Goal: Obtain resource: Obtain resource

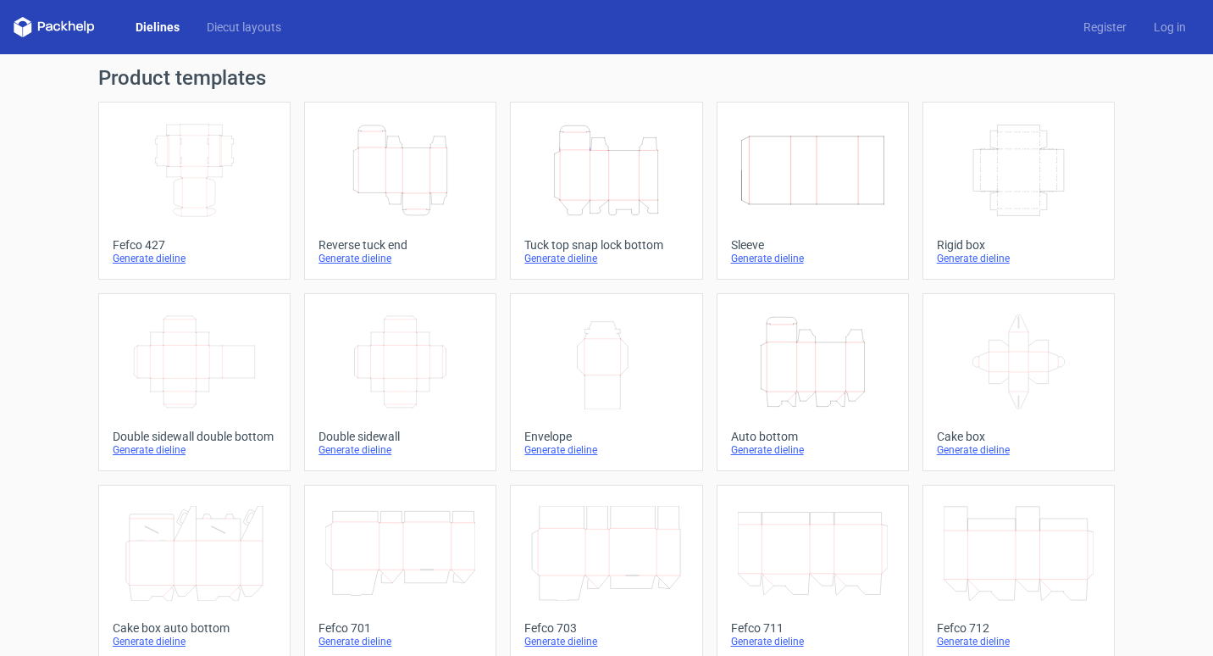
click at [618, 189] on icon "Height Depth Width" at bounding box center [606, 170] width 150 height 95
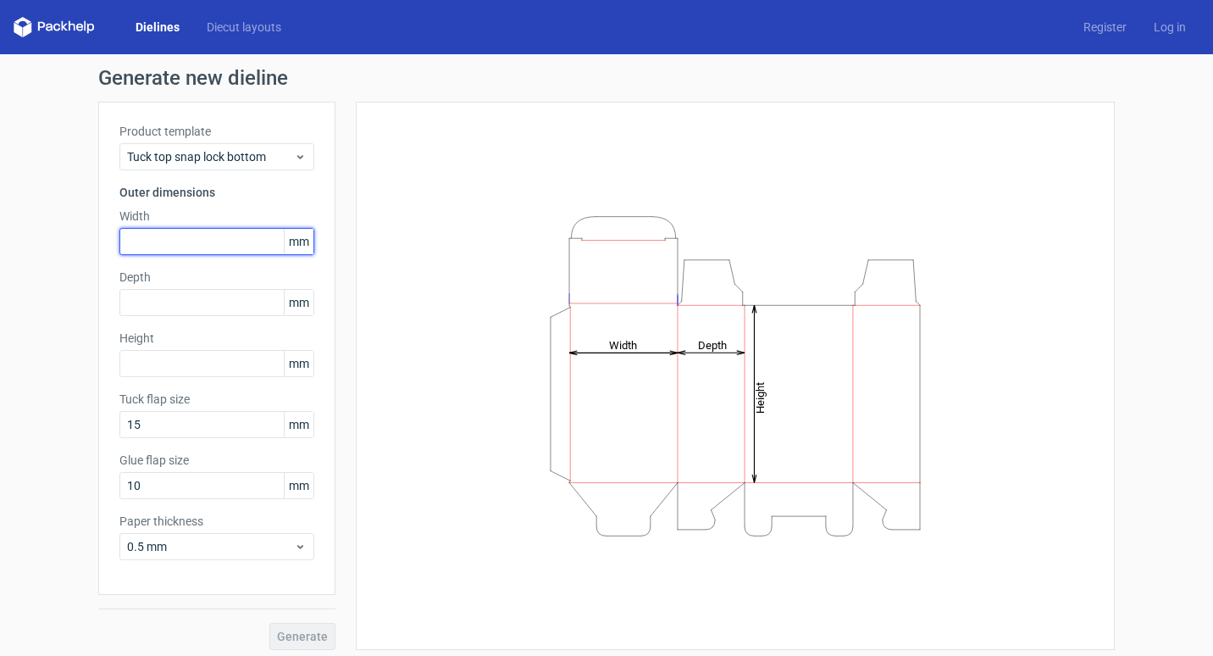
click at [224, 241] on input "text" at bounding box center [216, 241] width 195 height 27
type input "127"
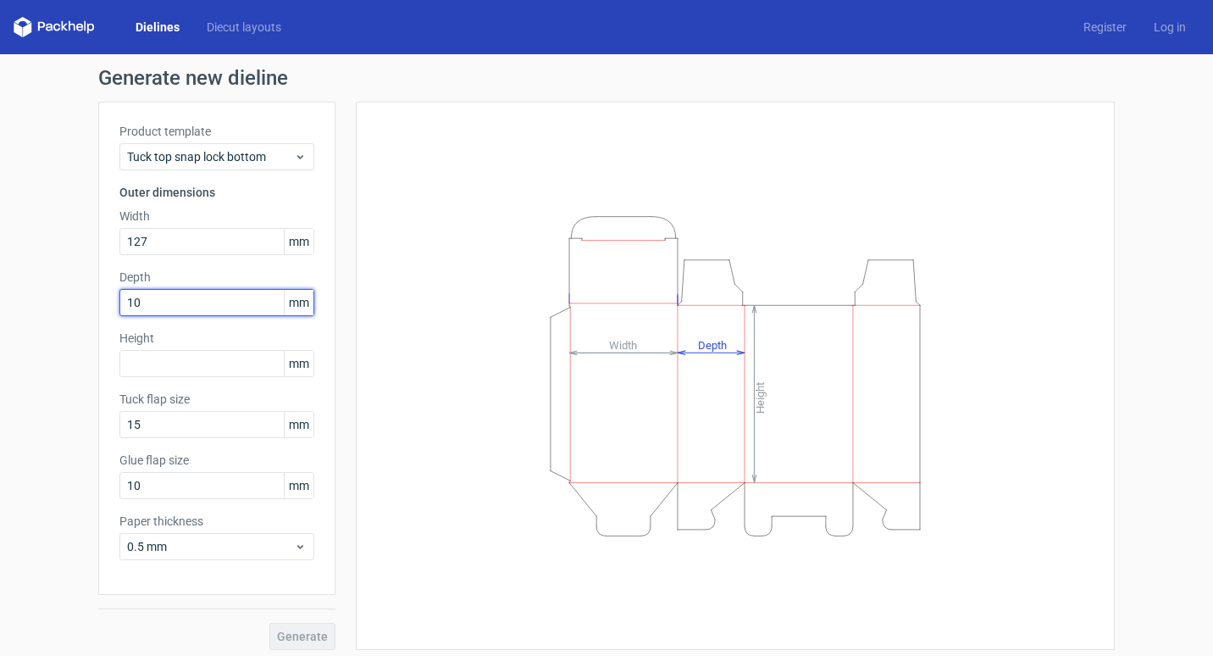
type input "10"
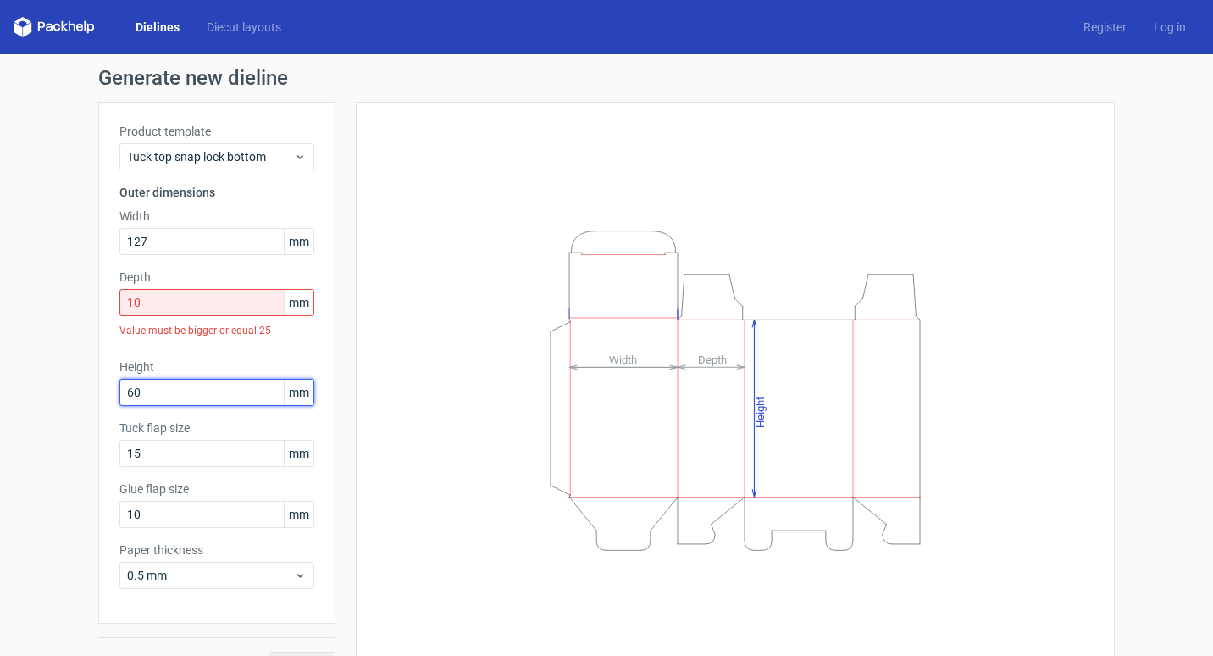
type input "60"
click at [204, 303] on input "10" at bounding box center [216, 302] width 195 height 27
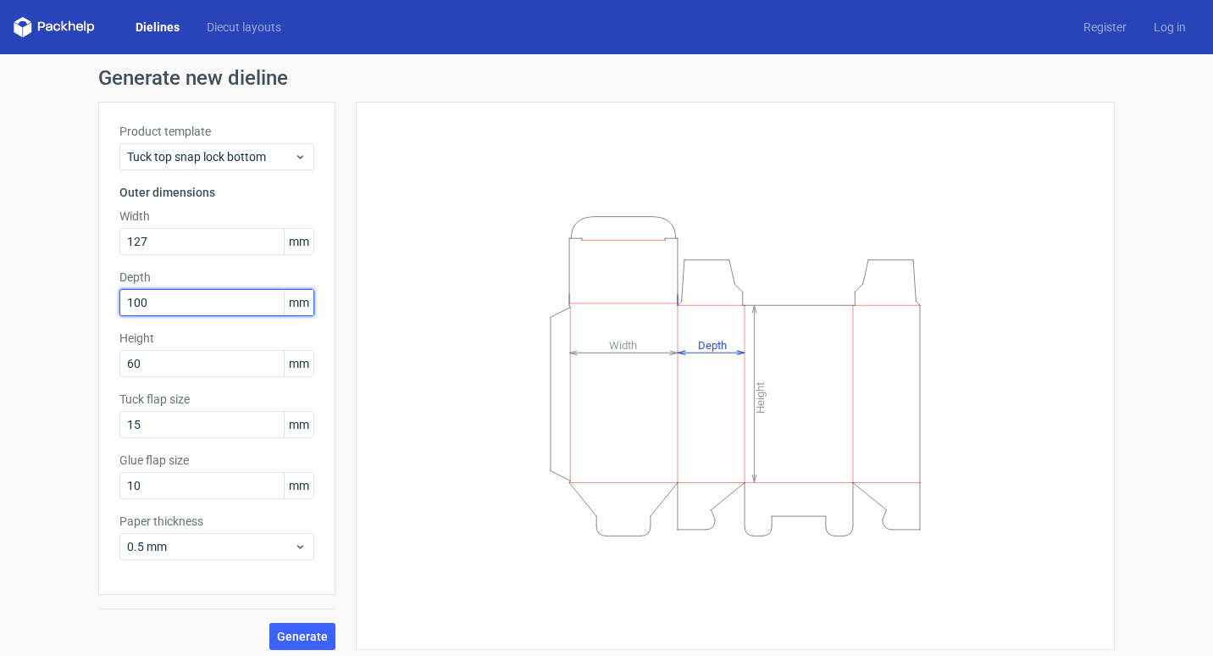
type input "100"
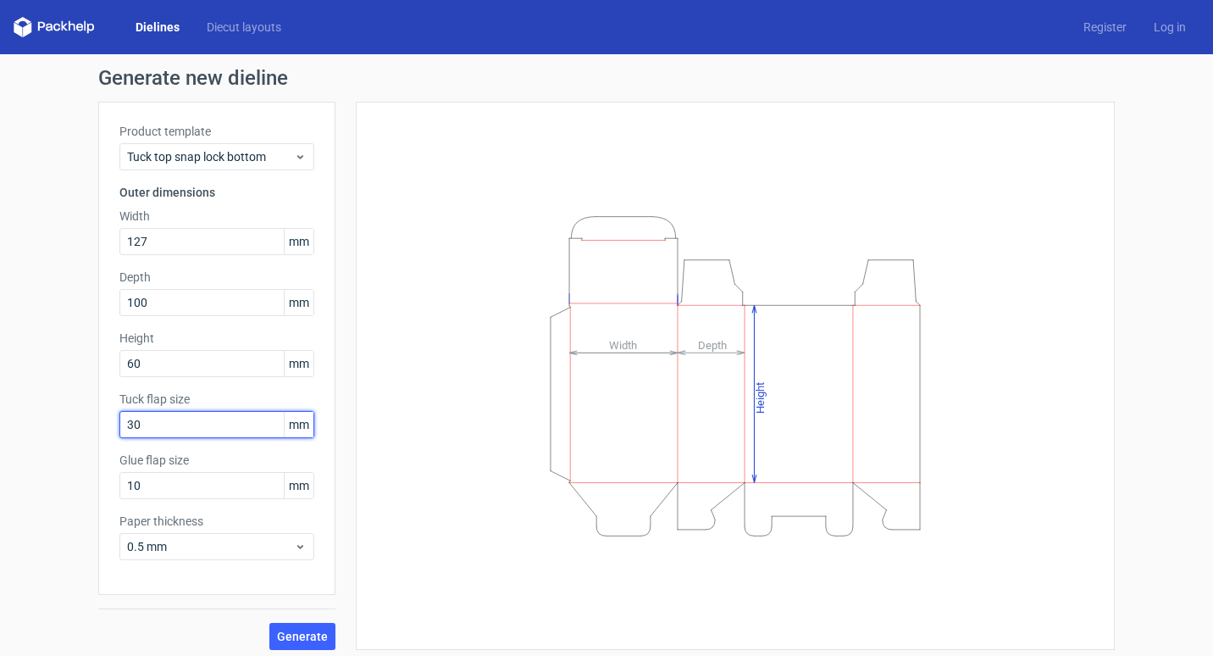
type input "30"
type input "15"
click at [318, 641] on span "Generate" at bounding box center [302, 636] width 51 height 12
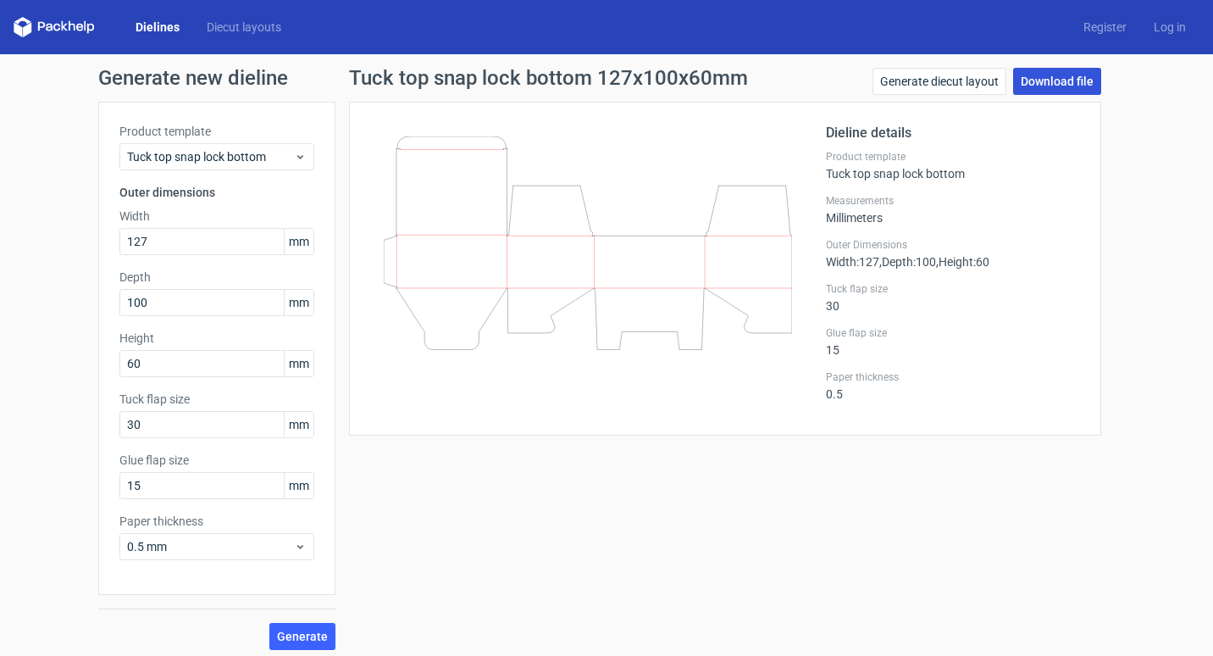
click at [1042, 76] on link "Download file" at bounding box center [1057, 81] width 88 height 27
